Goal: Find specific page/section: Find specific page/section

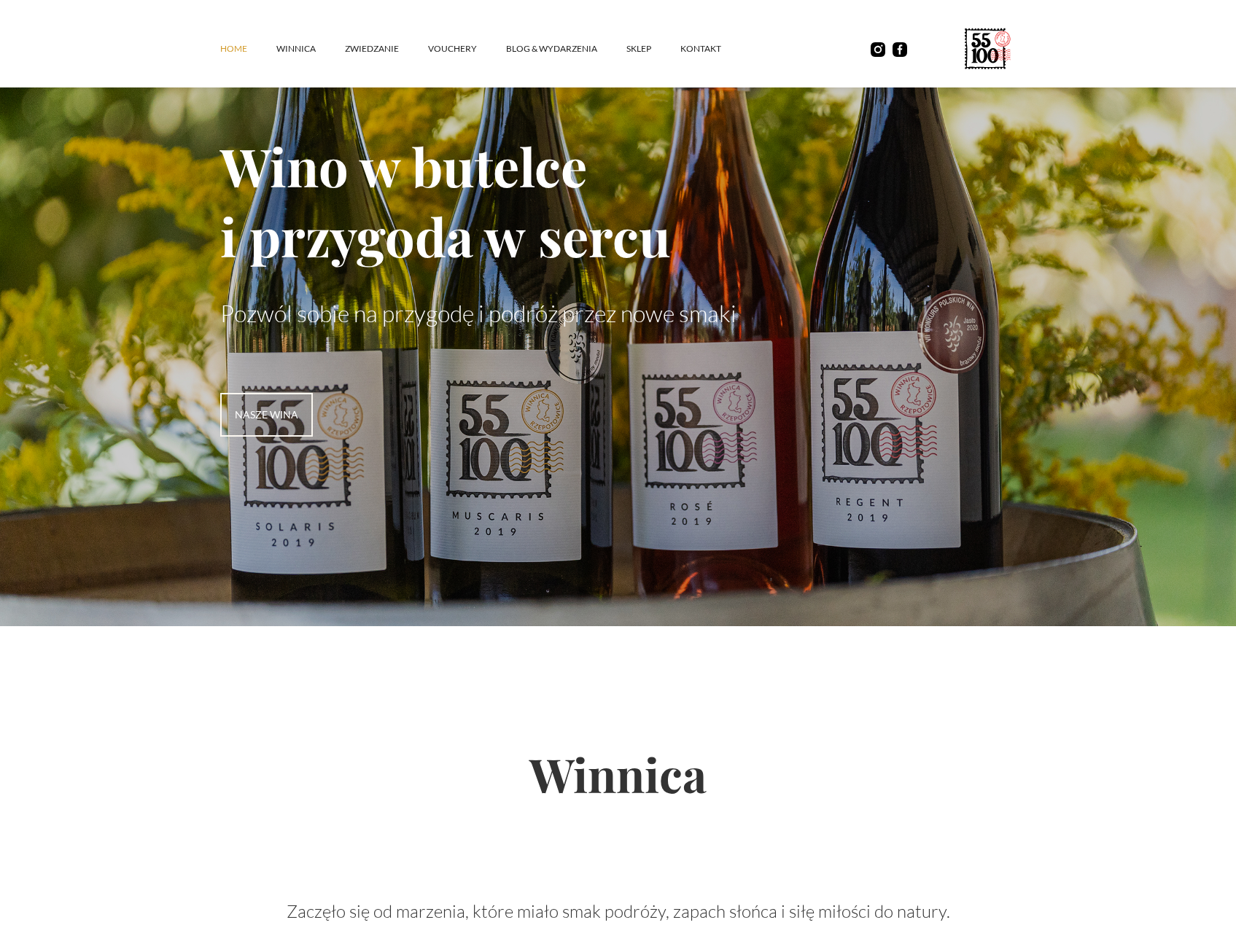
scroll to position [657, 0]
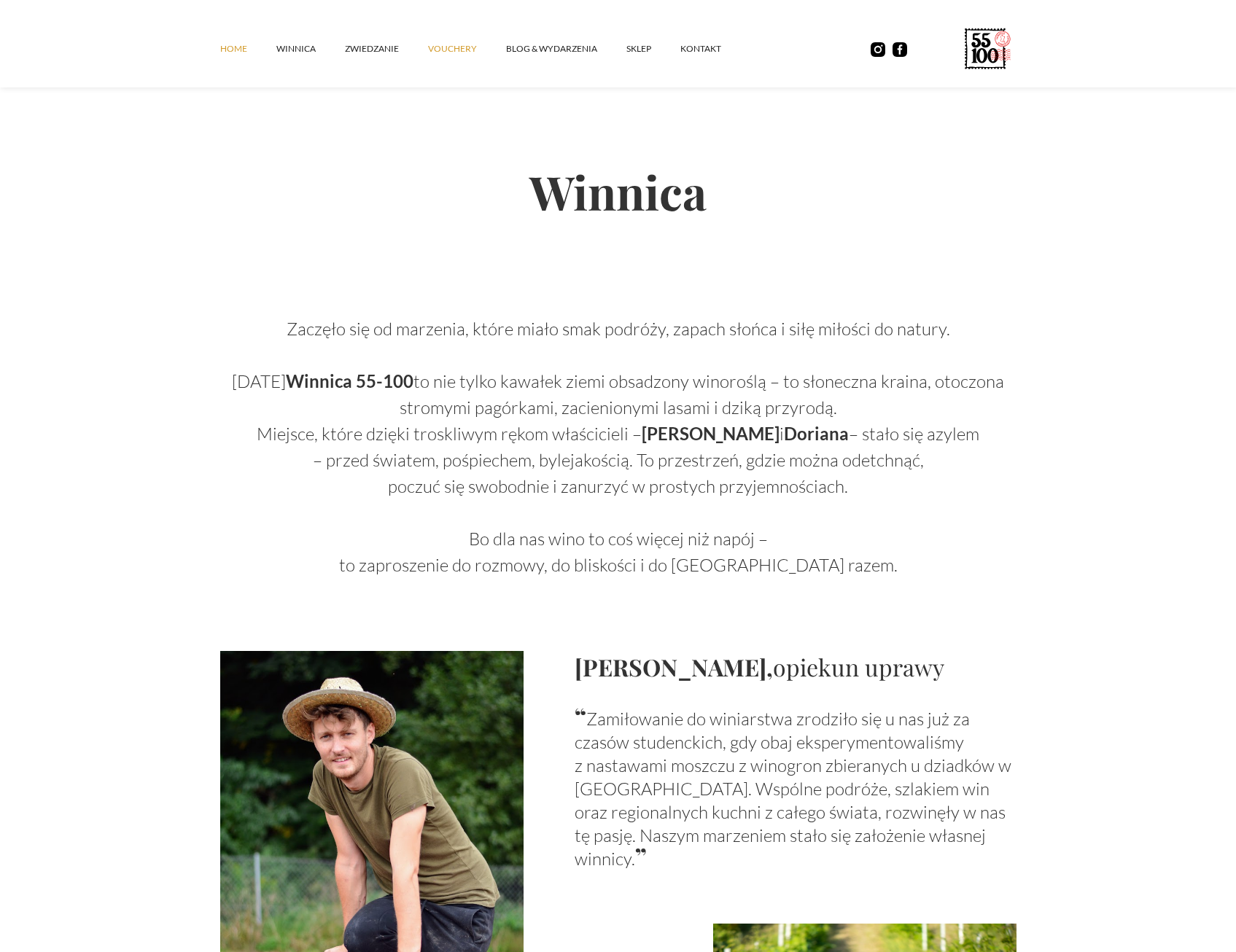
click at [463, 56] on link "vouchery" at bounding box center [466, 49] width 78 height 44
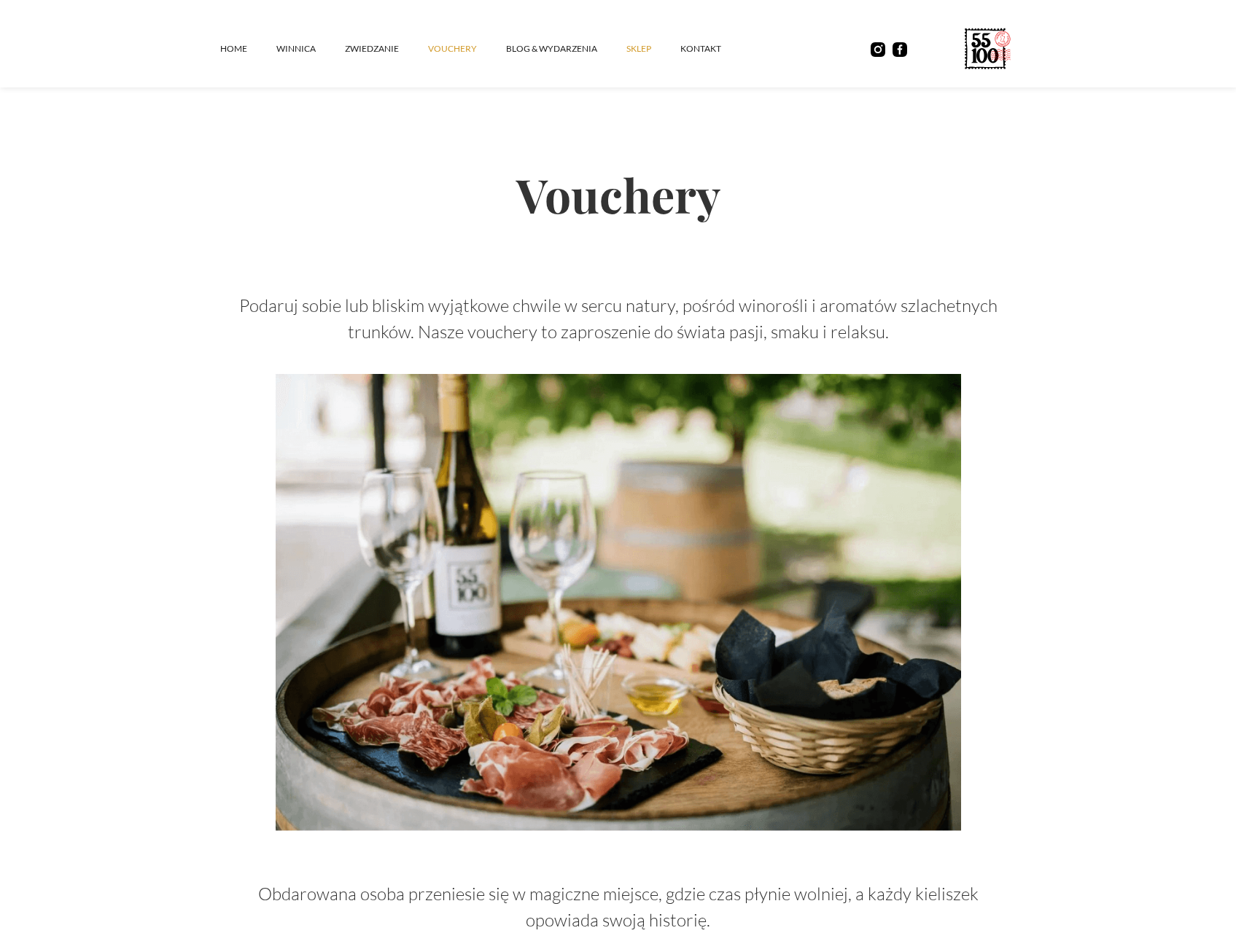
click at [639, 51] on link "SKLEP" at bounding box center [654, 49] width 54 height 44
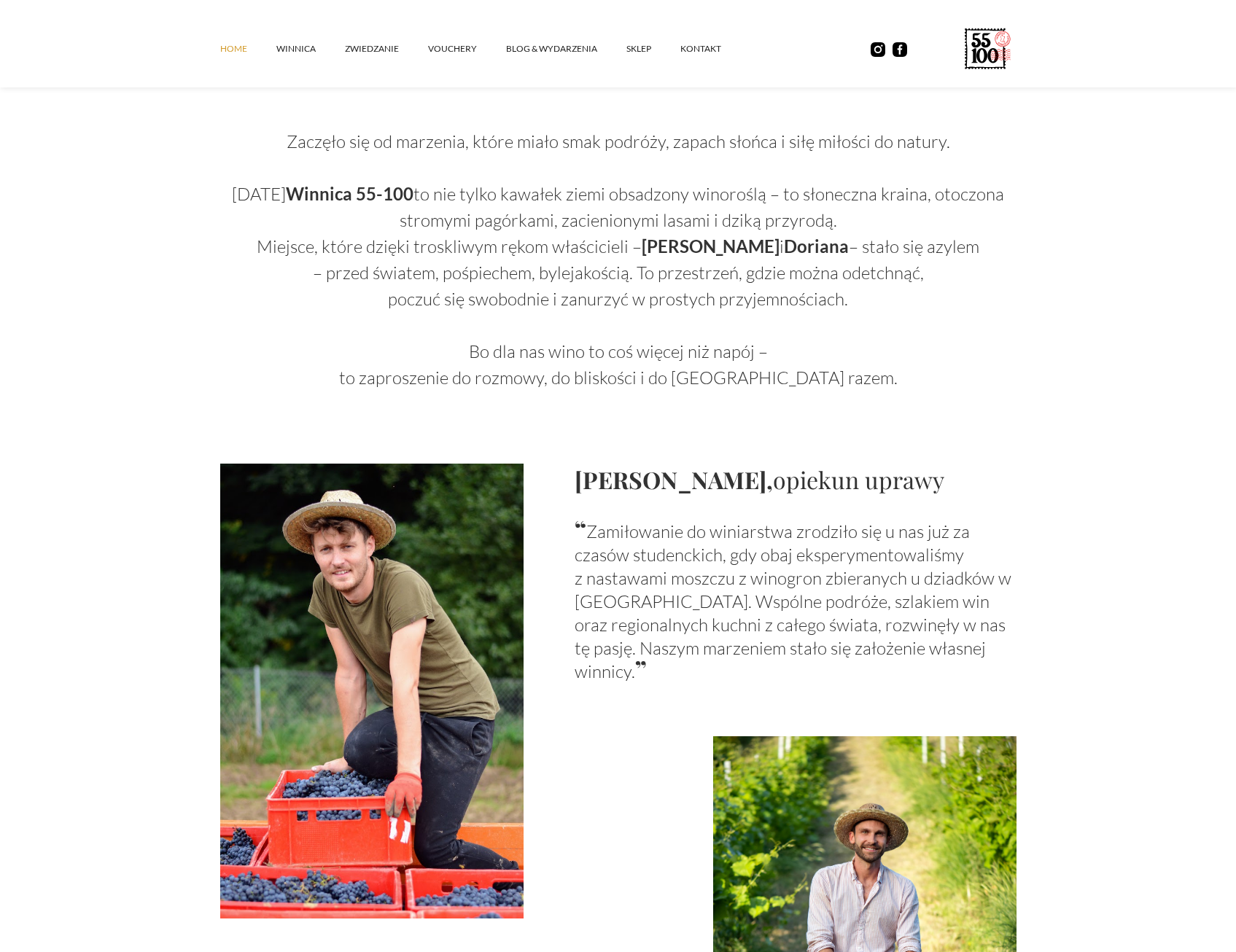
scroll to position [948, 0]
